Goal: Task Accomplishment & Management: Complete application form

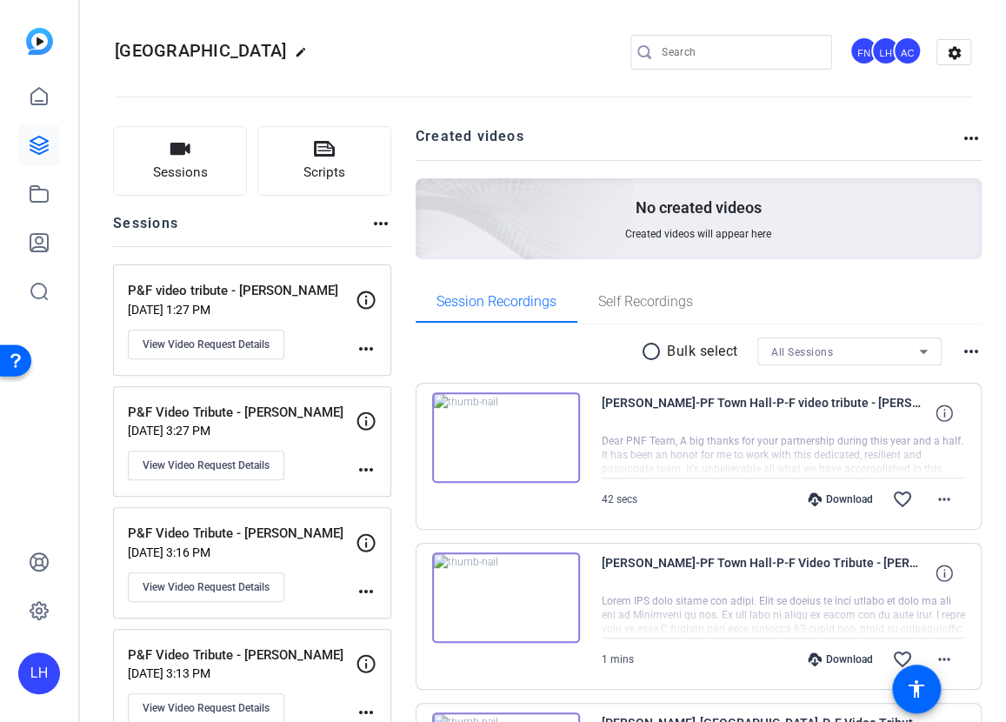
click at [203, 538] on p "P&F Video Tribute - [PERSON_NAME]" at bounding box center [247, 533] width 239 height 20
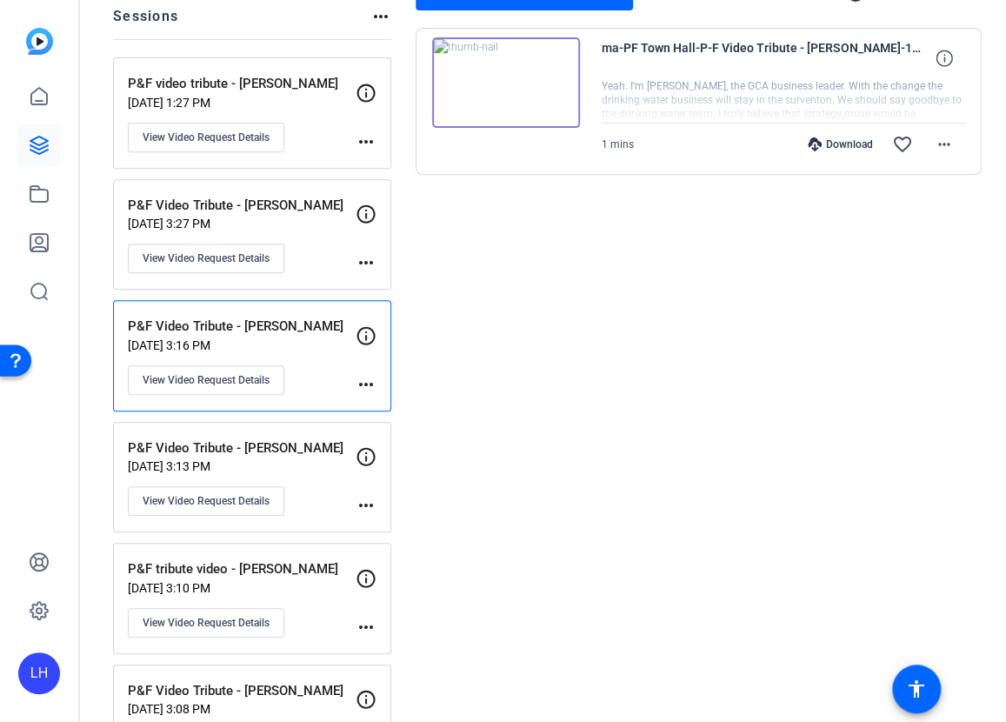
scroll to position [348, 0]
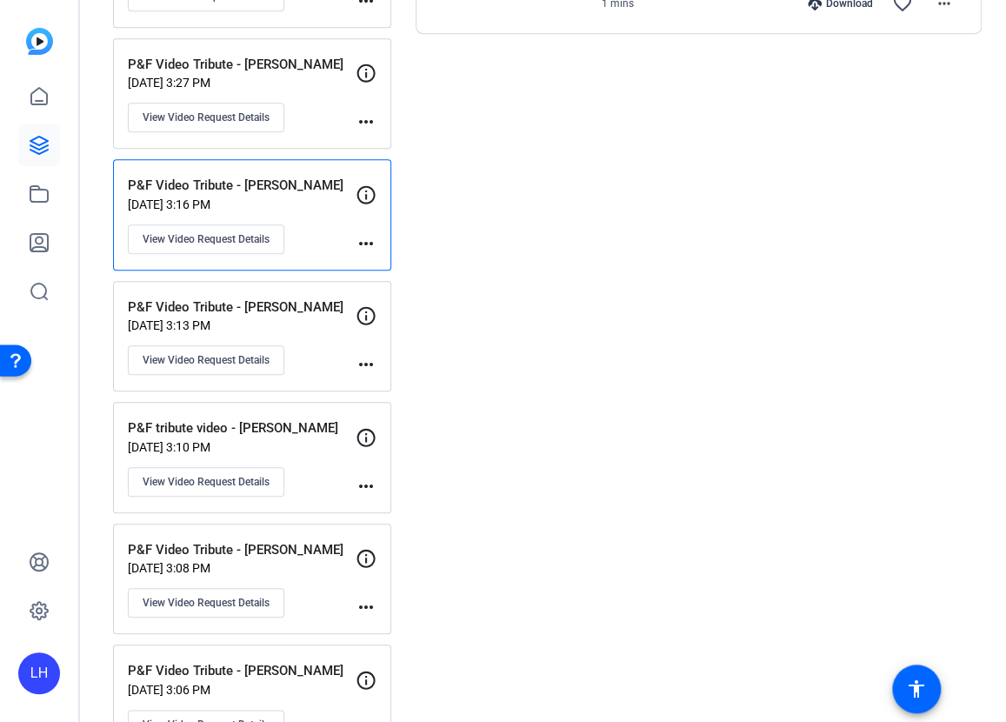
click at [170, 310] on p "P&F Video Tribute - [PERSON_NAME]" at bounding box center [247, 307] width 239 height 20
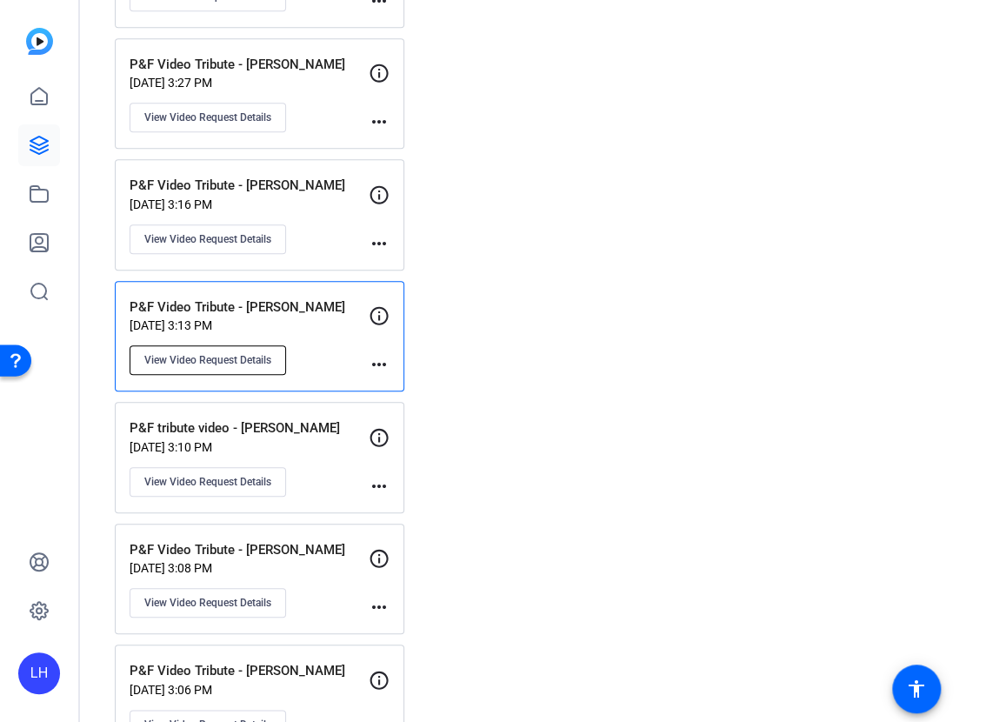
click at [186, 364] on span "View Video Request Details" at bounding box center [207, 360] width 127 height 14
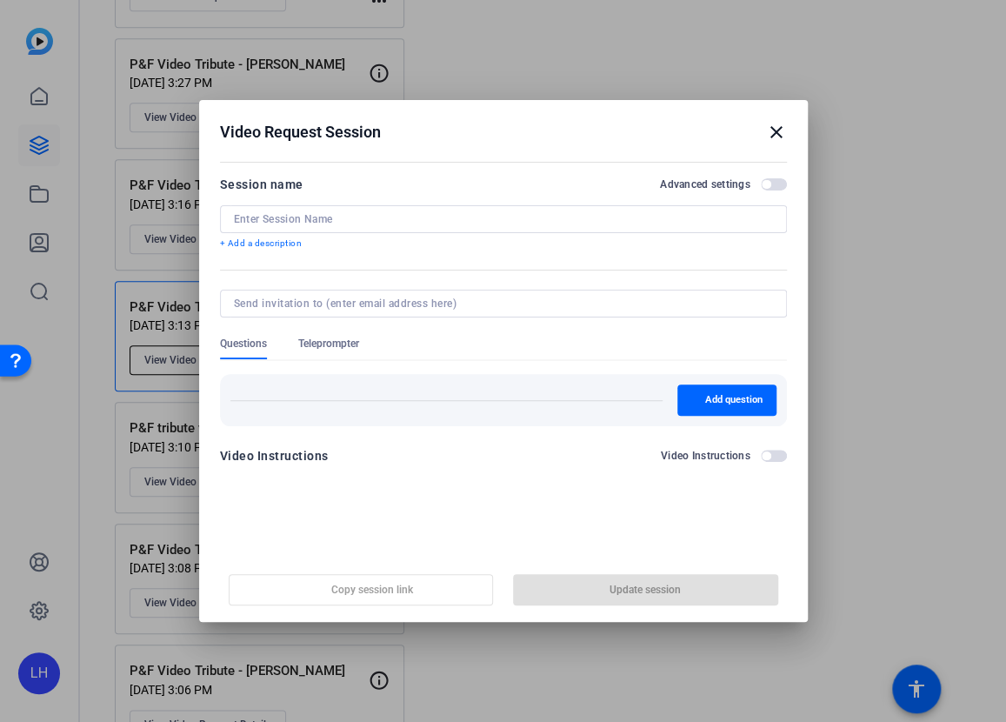
type input "P&F Video Tribute - [PERSON_NAME]"
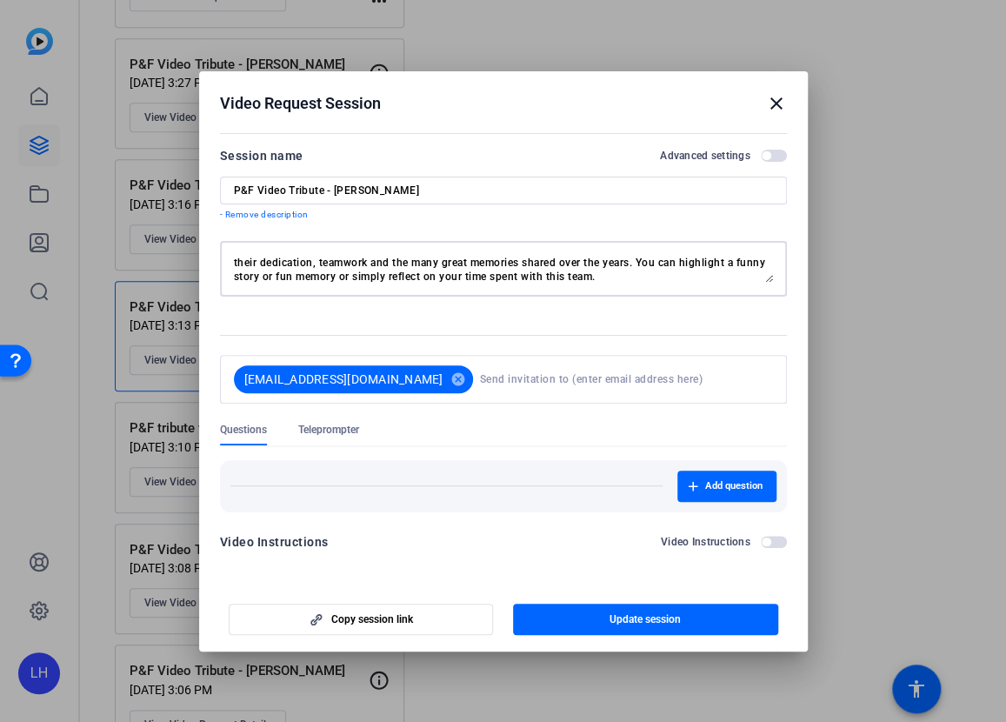
scroll to position [0, 0]
drag, startPoint x: 632, startPoint y: 276, endPoint x: 221, endPoint y: 240, distance: 412.9
click at [221, 241] on div "Please record a short 30-second video message expressing your gratitude to the …" at bounding box center [503, 269] width 567 height 56
click at [778, 104] on mat-icon "close" at bounding box center [776, 103] width 21 height 21
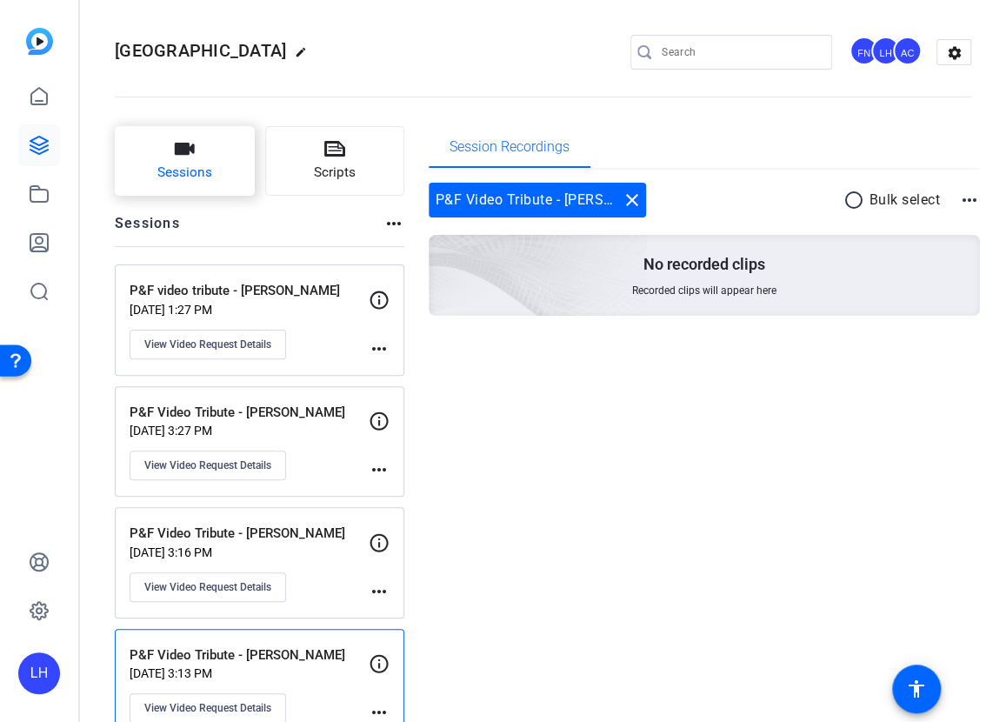
click at [178, 142] on icon "button" at bounding box center [184, 148] width 21 height 21
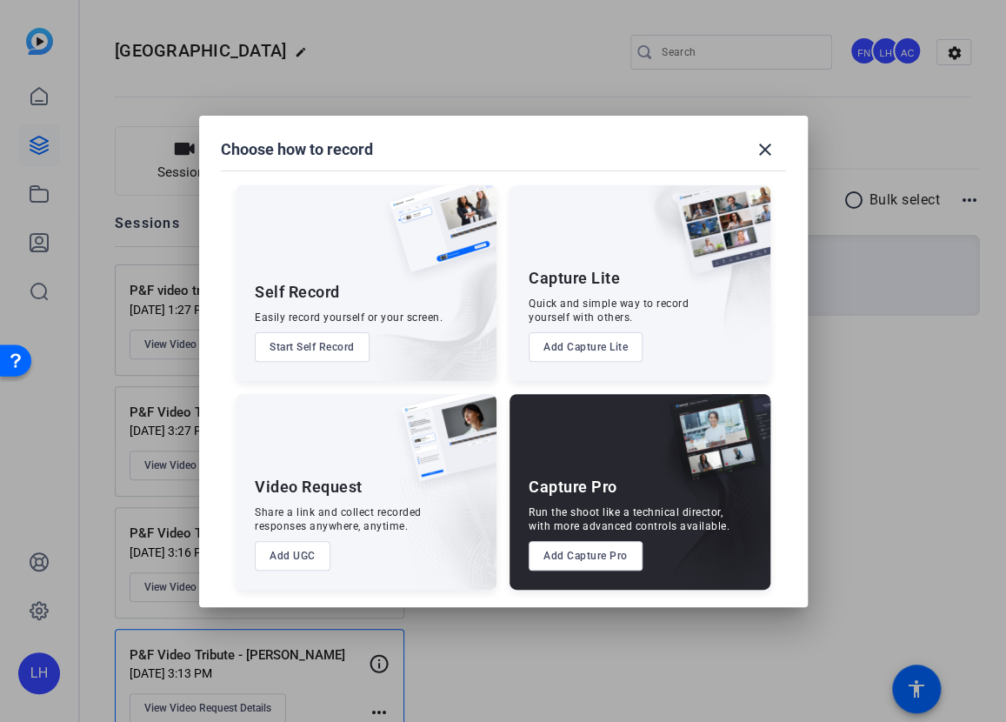
click at [290, 558] on button "Add UGC" at bounding box center [293, 556] width 76 height 30
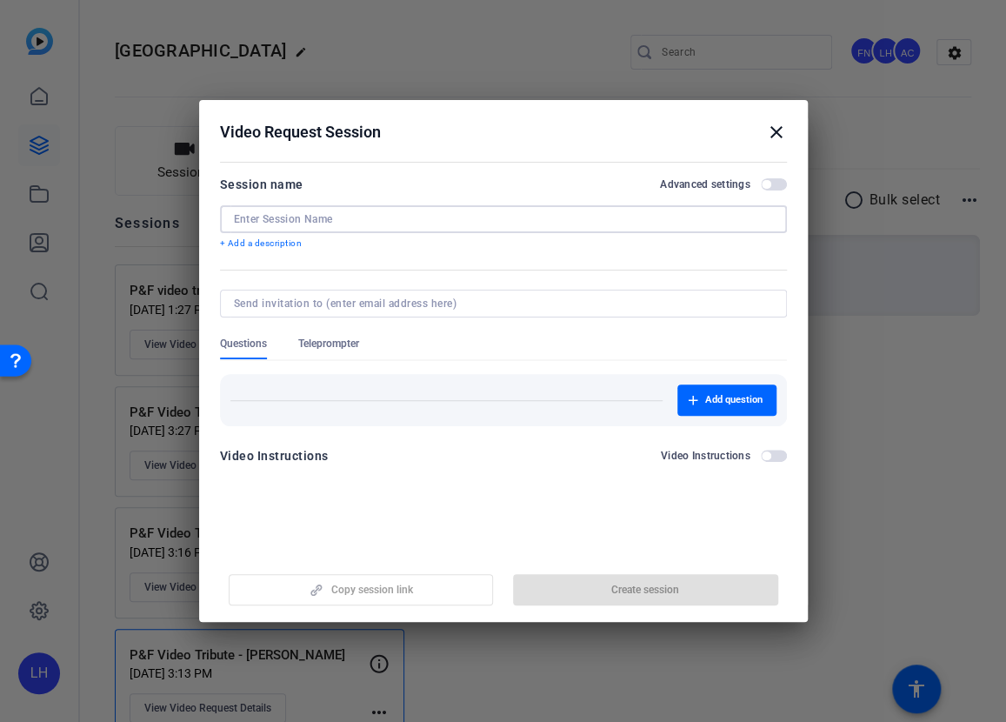
click at [268, 217] on input at bounding box center [503, 219] width 539 height 14
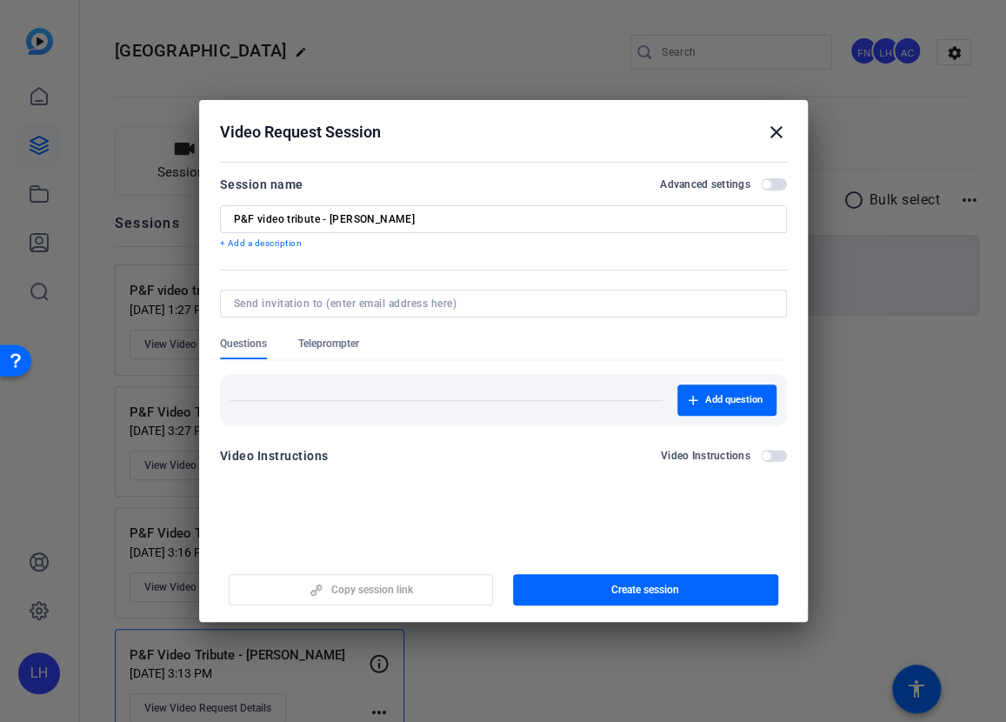
click at [369, 226] on div "P&F video tribute - [PERSON_NAME]" at bounding box center [503, 219] width 539 height 28
type input "P&F video tribute - [PERSON_NAME]"
click at [261, 238] on p "+ Add a description" at bounding box center [503, 243] width 567 height 14
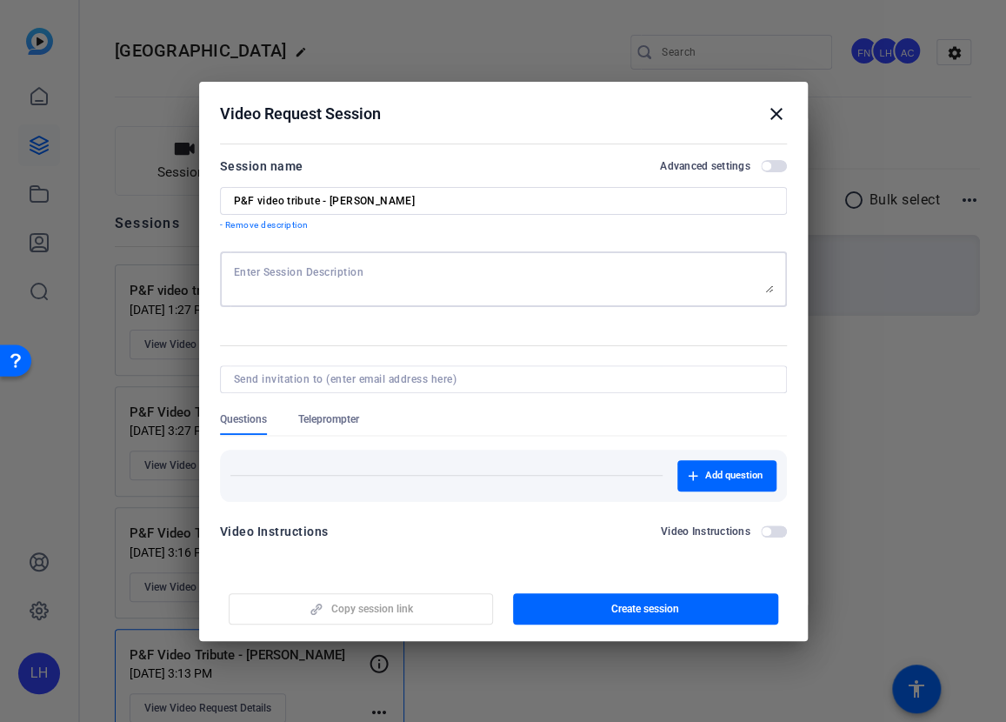
click at [244, 266] on textarea at bounding box center [503, 279] width 539 height 28
paste textarea "Please record a short 30-second video message expressing your gratitude to the …"
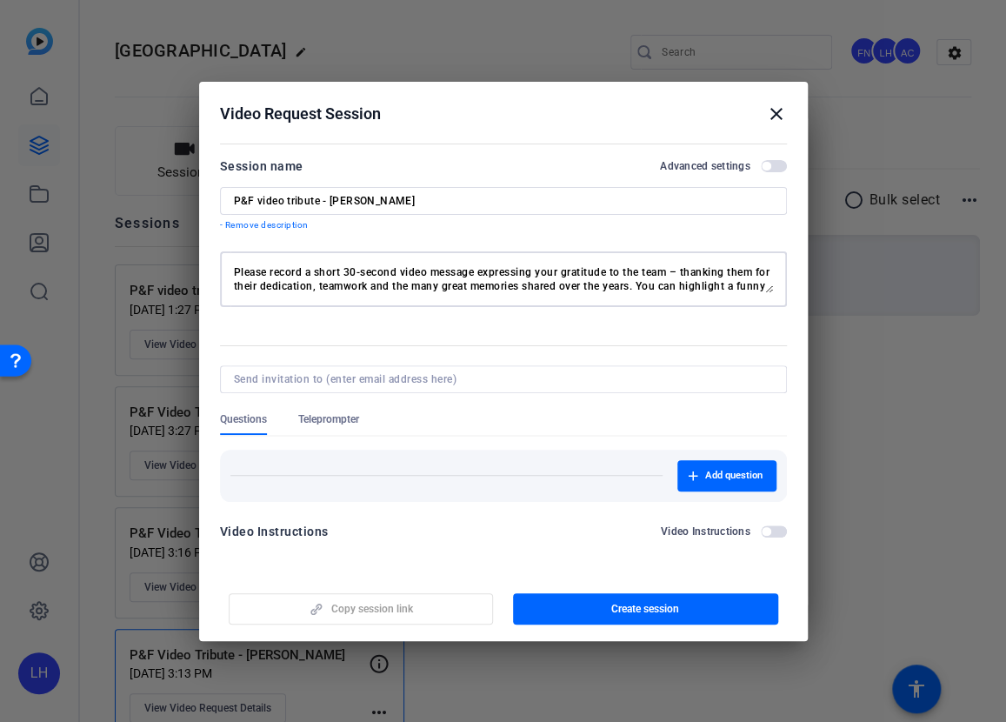
type textarea "Please record a short 30-second video message expressing your gratitude to the …"
click at [350, 370] on div at bounding box center [503, 379] width 539 height 28
type input "[PERSON_NAME]"
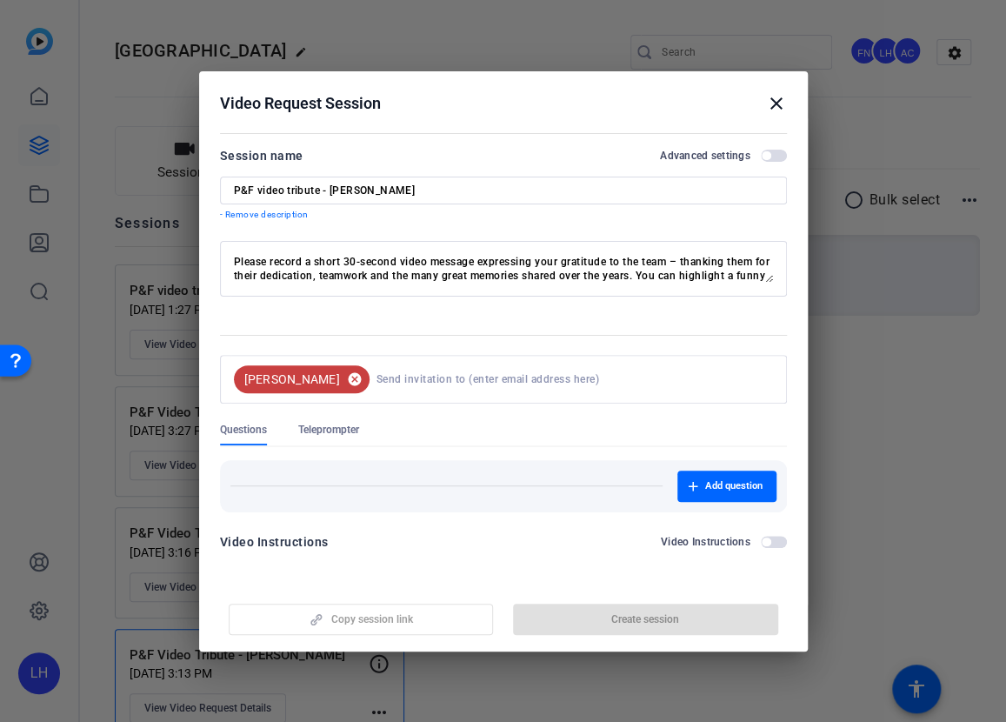
click at [340, 376] on mat-icon "cancel" at bounding box center [355, 379] width 30 height 16
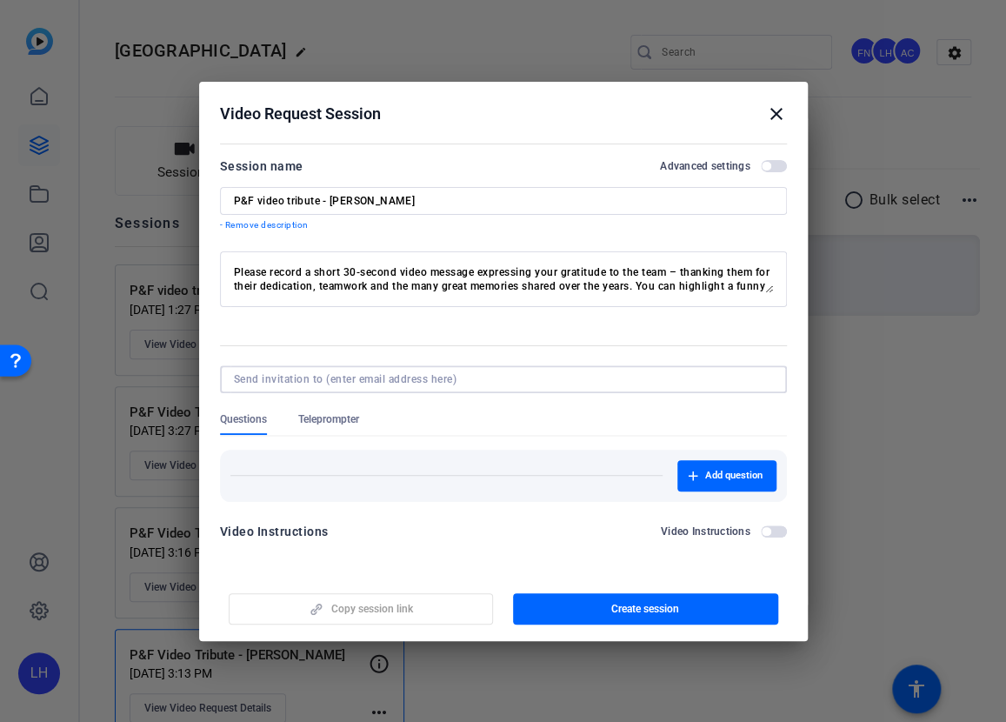
paste input "[EMAIL_ADDRESS][DOMAIN_NAME]"
type input "[EMAIL_ADDRESS][DOMAIN_NAME]"
click at [593, 609] on span "button" at bounding box center [645, 609] width 265 height 42
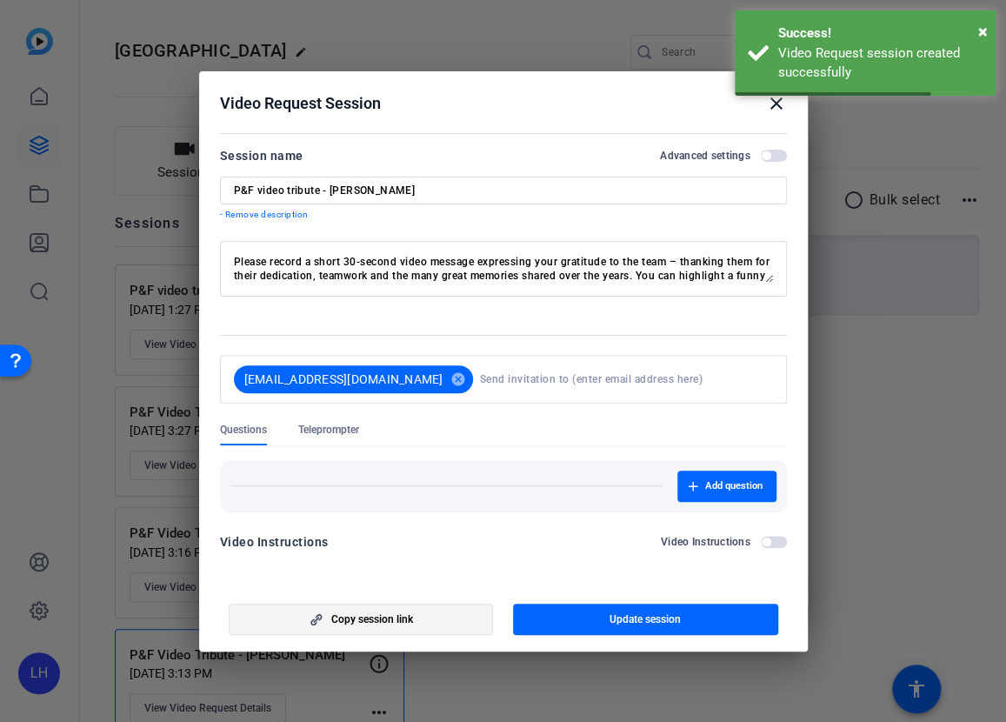
click at [299, 614] on span "button" at bounding box center [361, 619] width 263 height 42
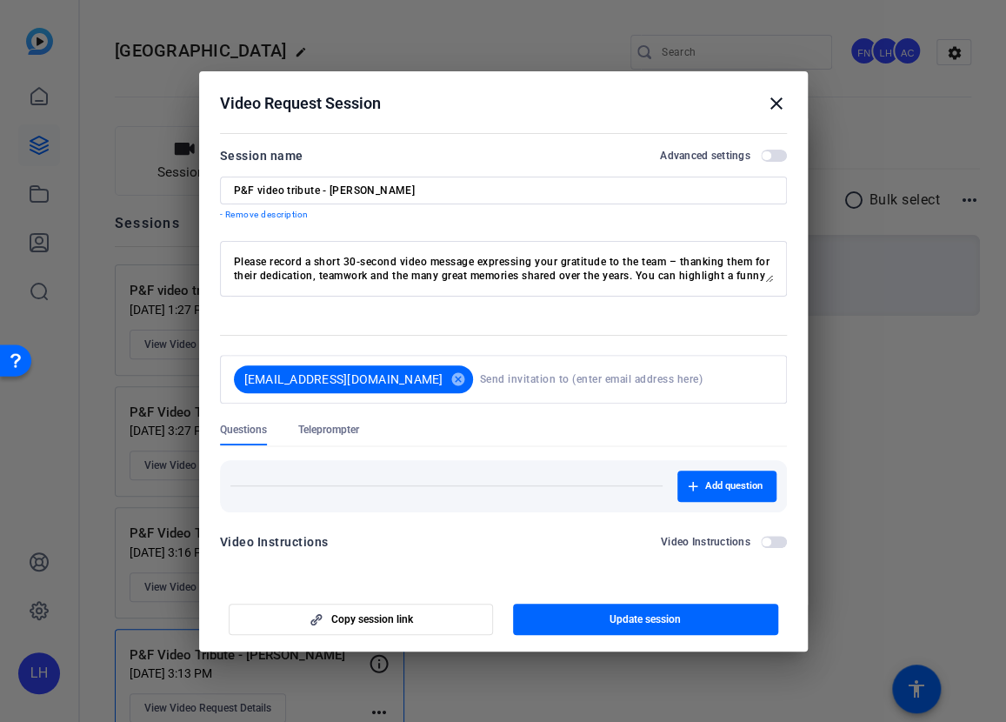
click at [776, 93] on mat-icon "close" at bounding box center [776, 103] width 21 height 21
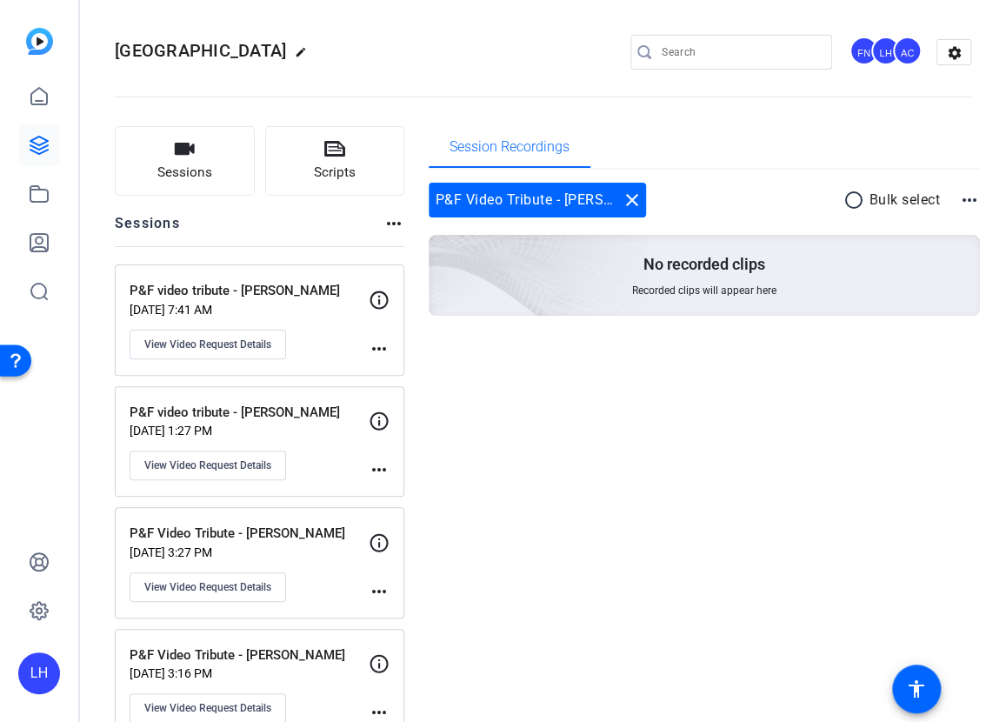
click at [223, 412] on p "P&F video tribute - [PERSON_NAME]" at bounding box center [249, 413] width 239 height 20
